Goal: Task Accomplishment & Management: Manage account settings

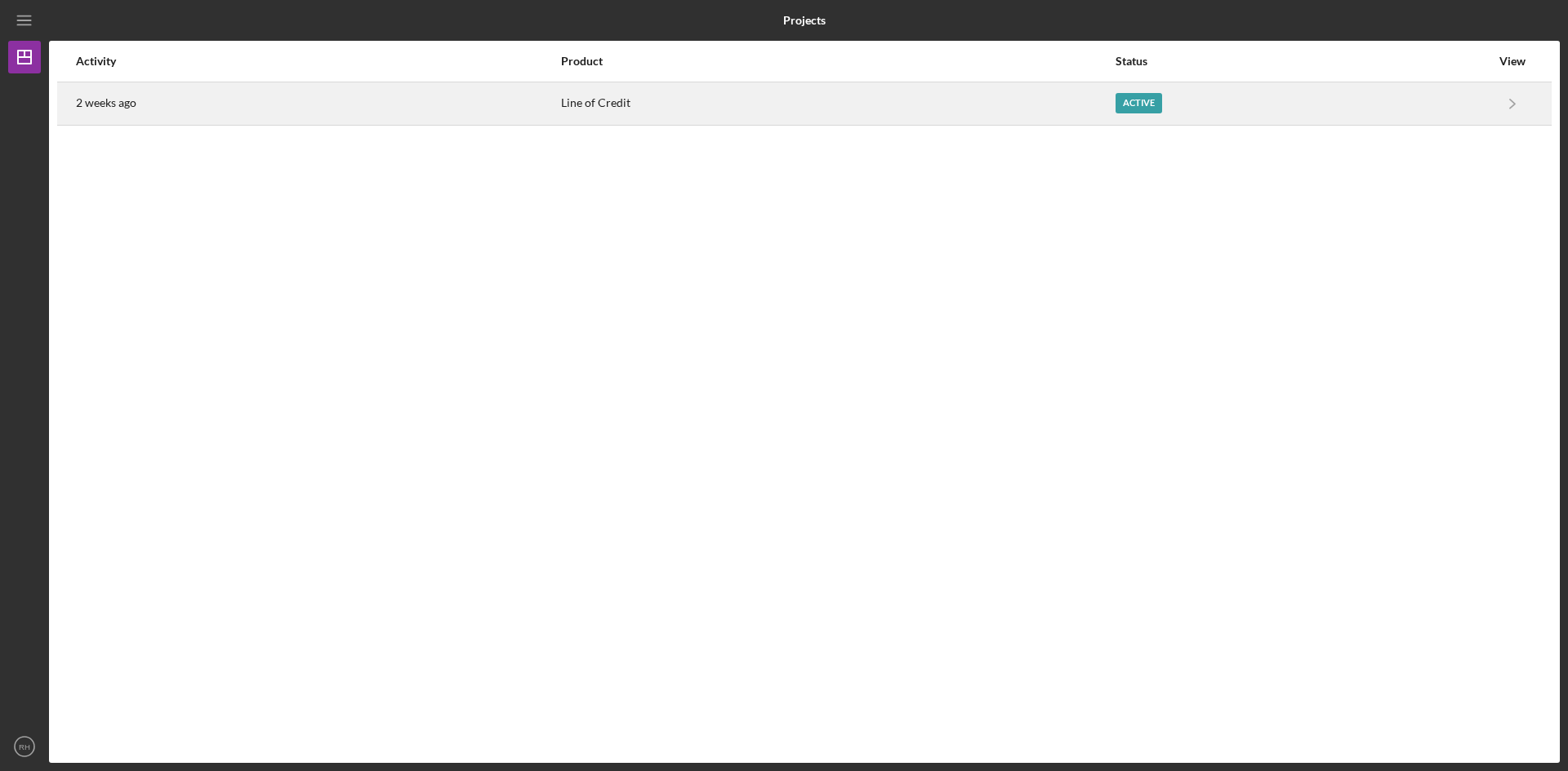
click at [1143, 101] on div "Active" at bounding box center [1138, 103] width 47 height 20
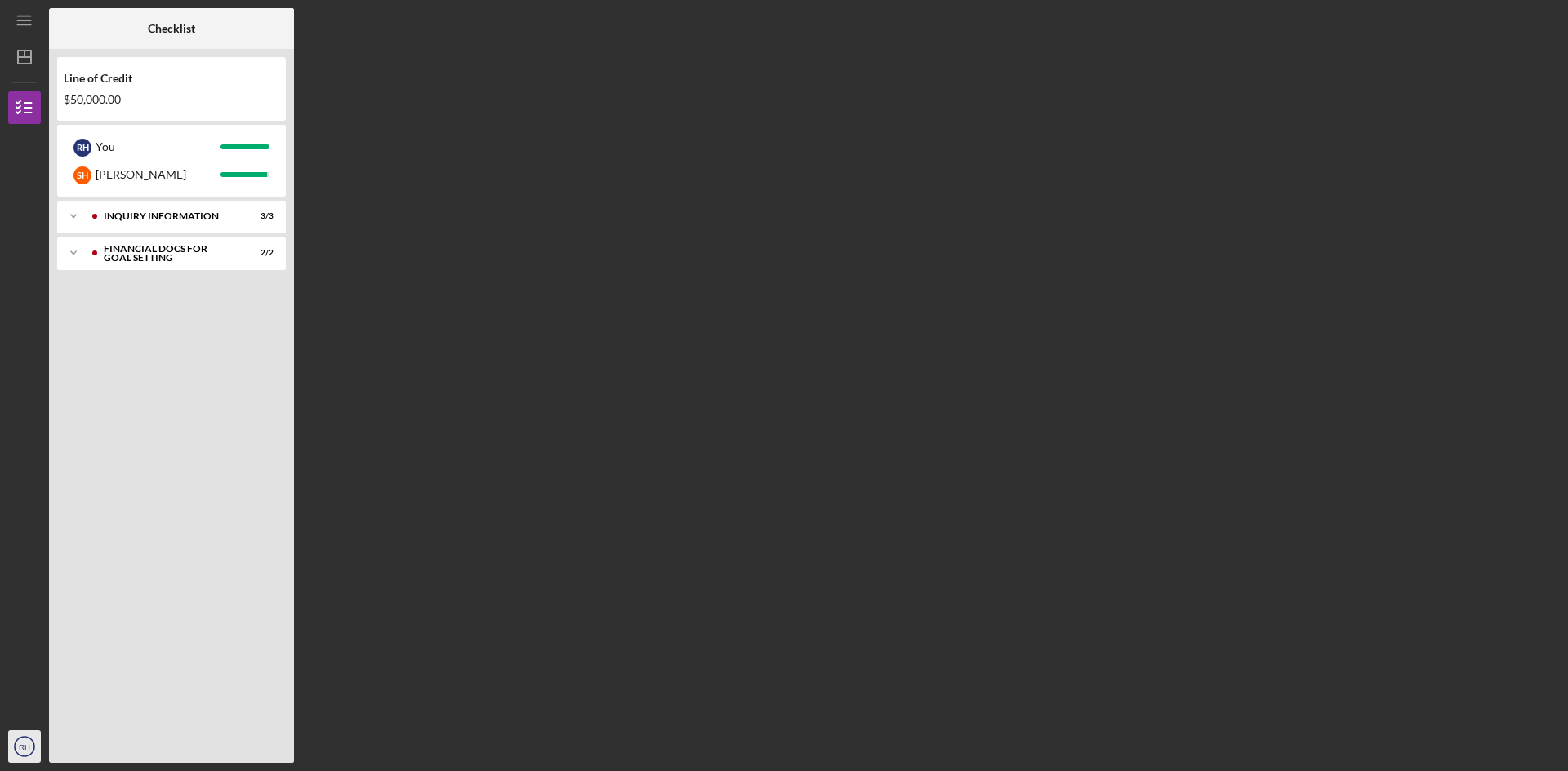
click at [32, 747] on icon "RH" at bounding box center [25, 746] width 33 height 41
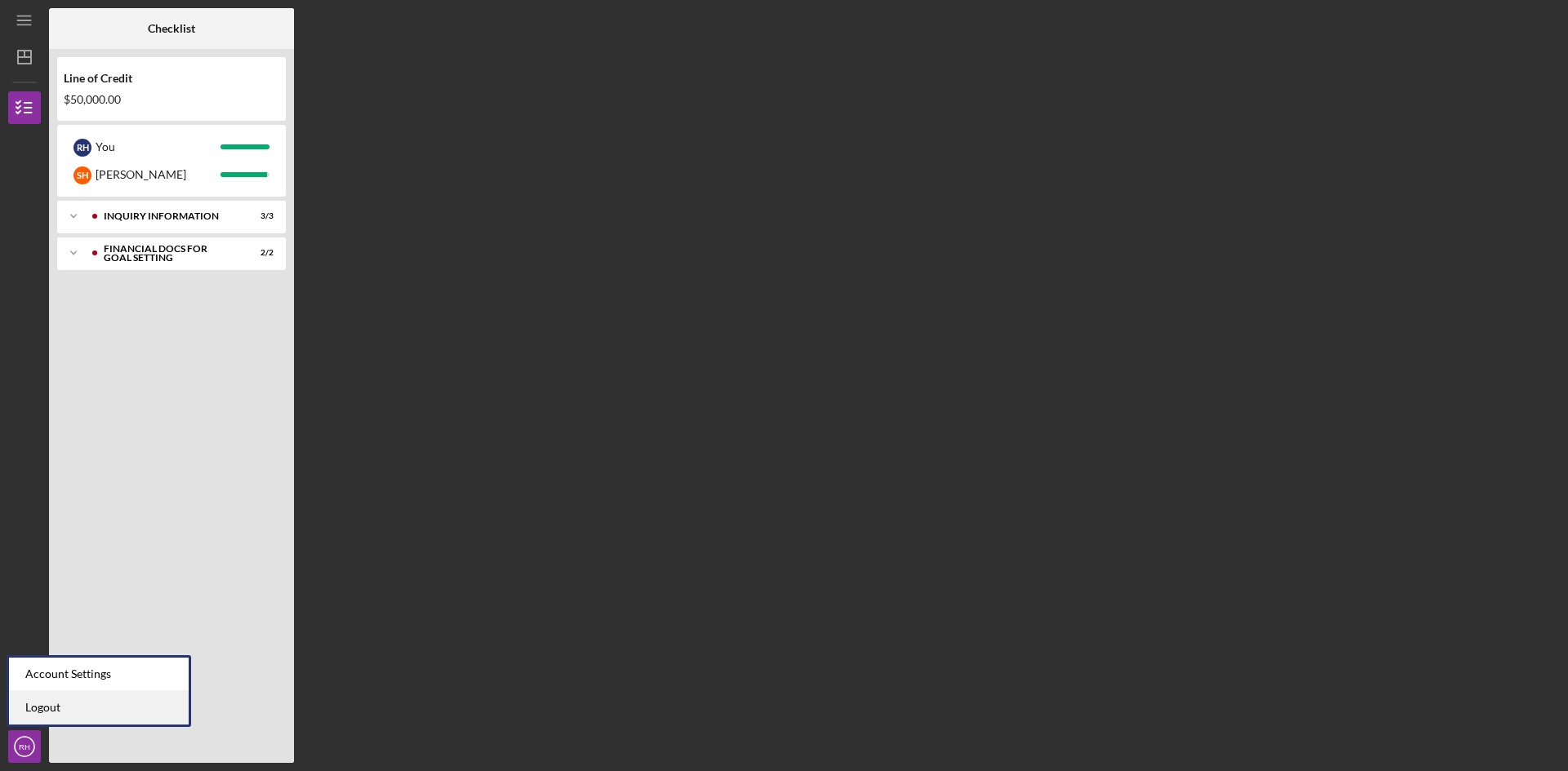
click at [34, 708] on link "Logout" at bounding box center [99, 708] width 179 height 34
